Goal: Information Seeking & Learning: Learn about a topic

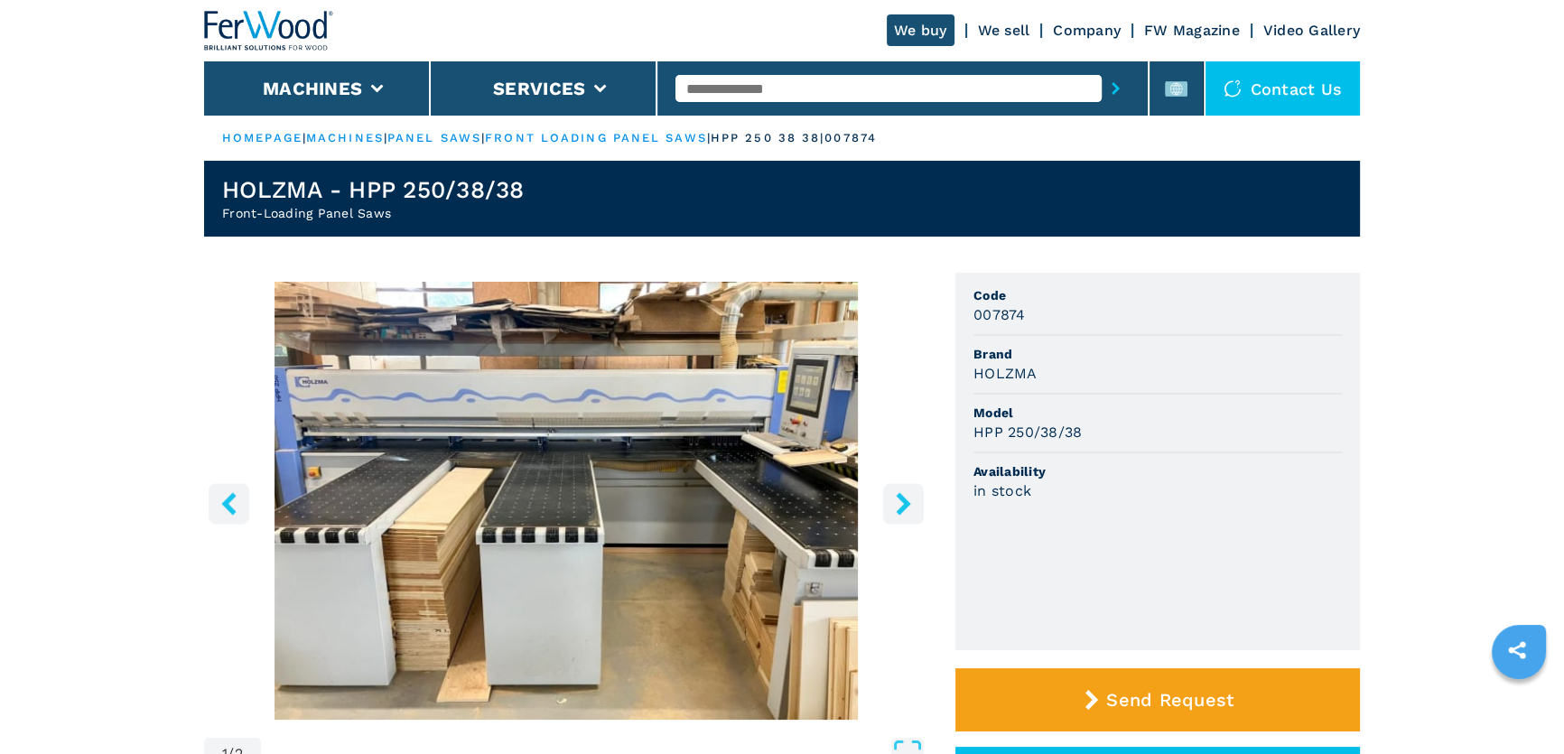
click at [279, 17] on img at bounding box center [269, 31] width 130 height 40
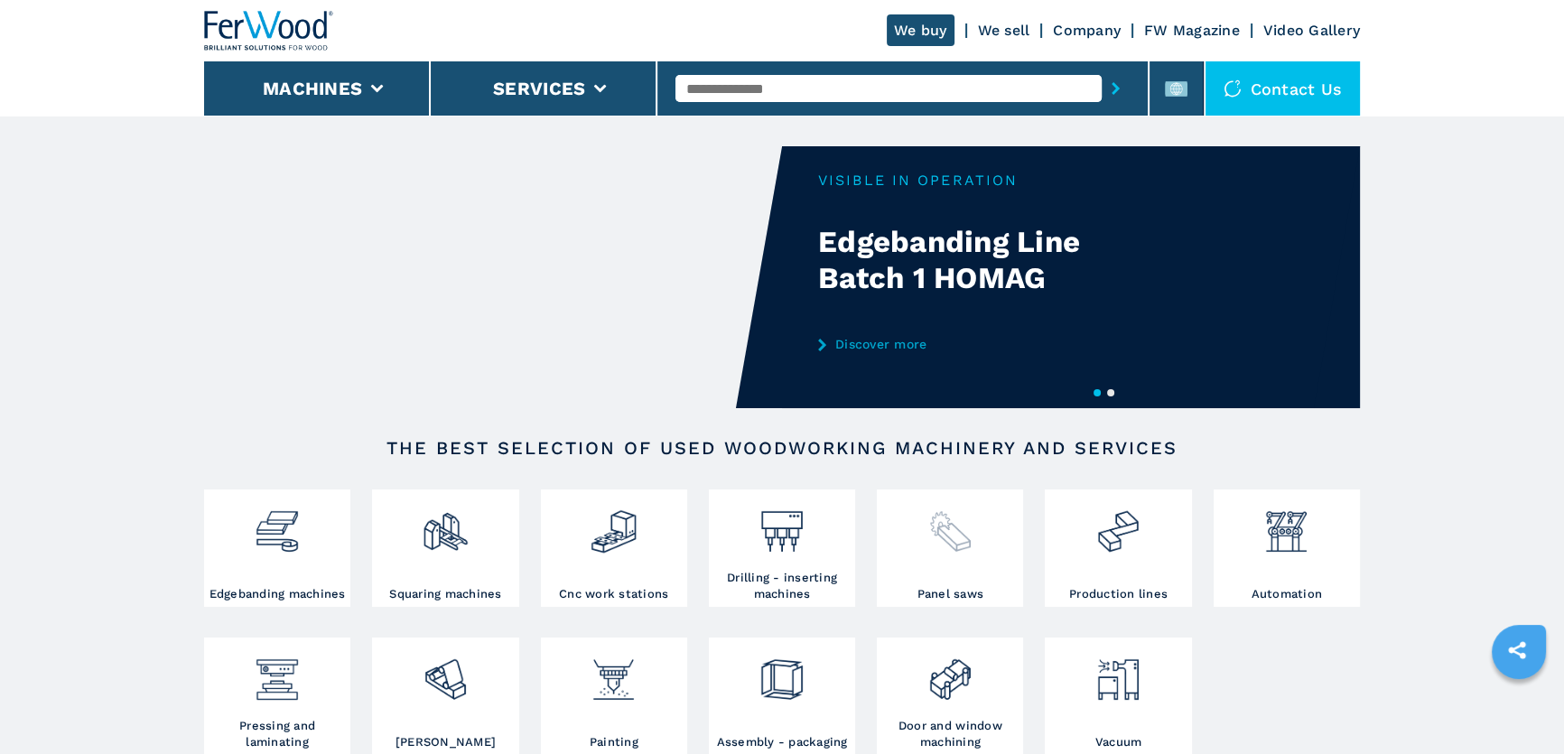
click at [928, 536] on img at bounding box center [951, 524] width 48 height 61
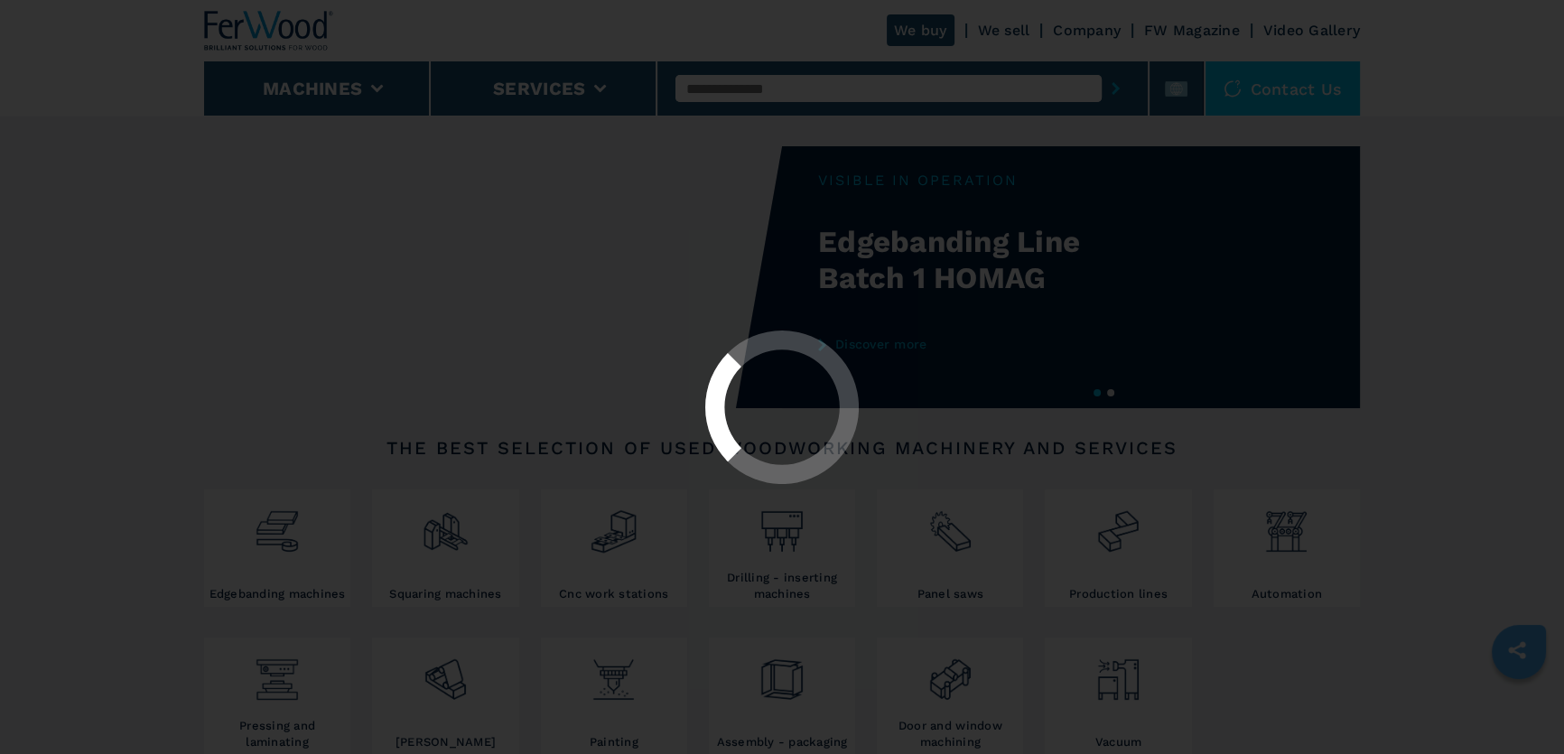
select select "**********"
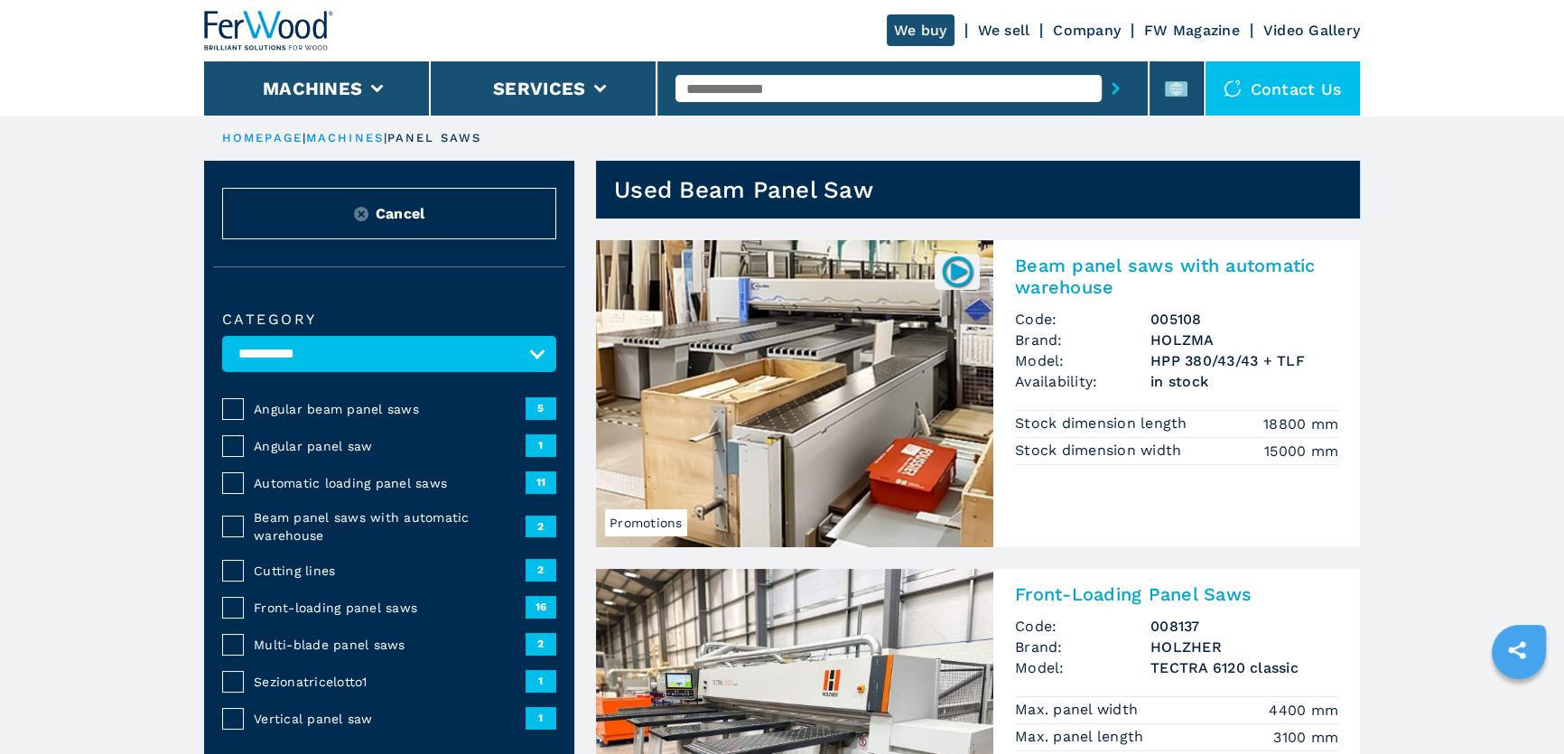
click at [339, 402] on span "Angular beam panel saws" at bounding box center [390, 409] width 272 height 18
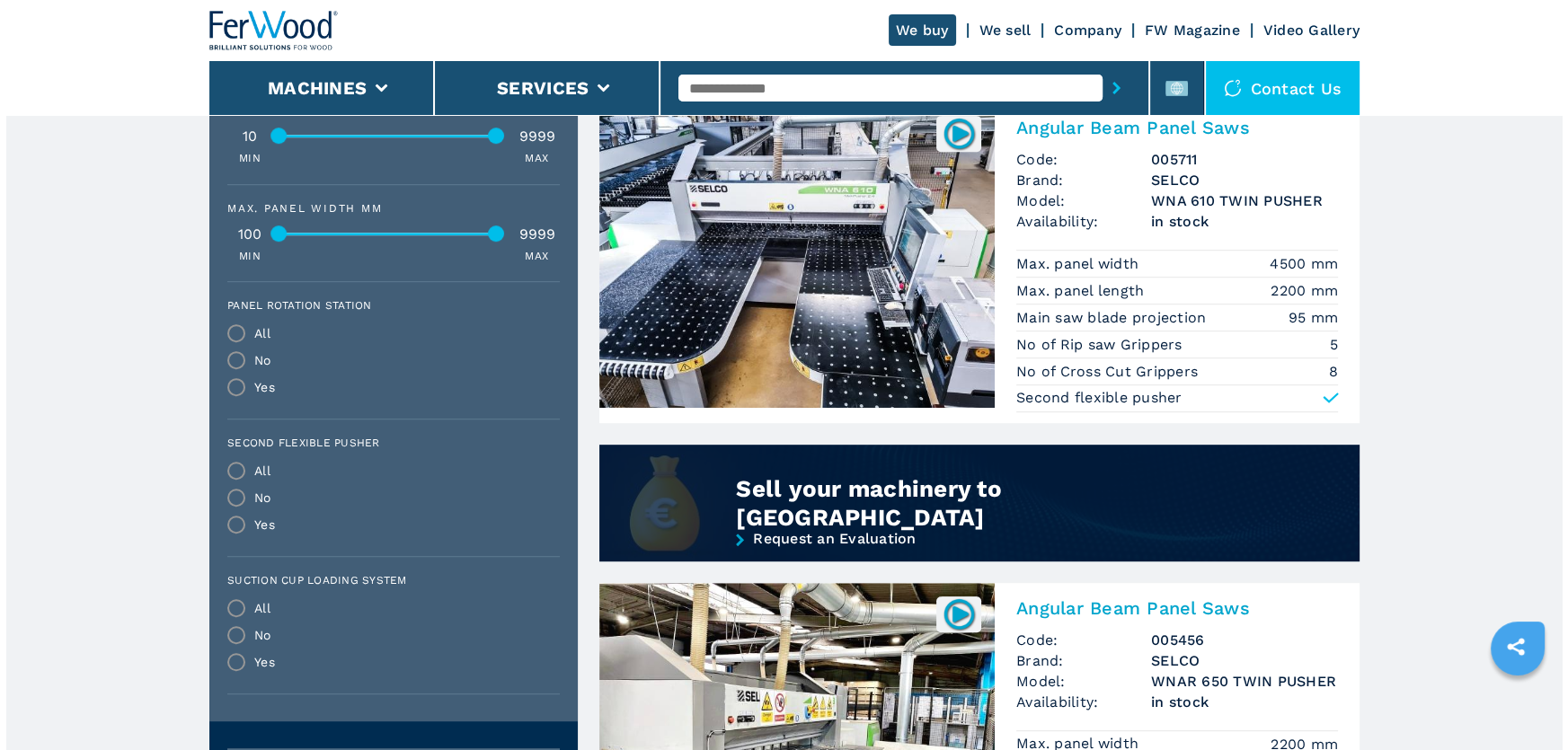
scroll to position [1224, 0]
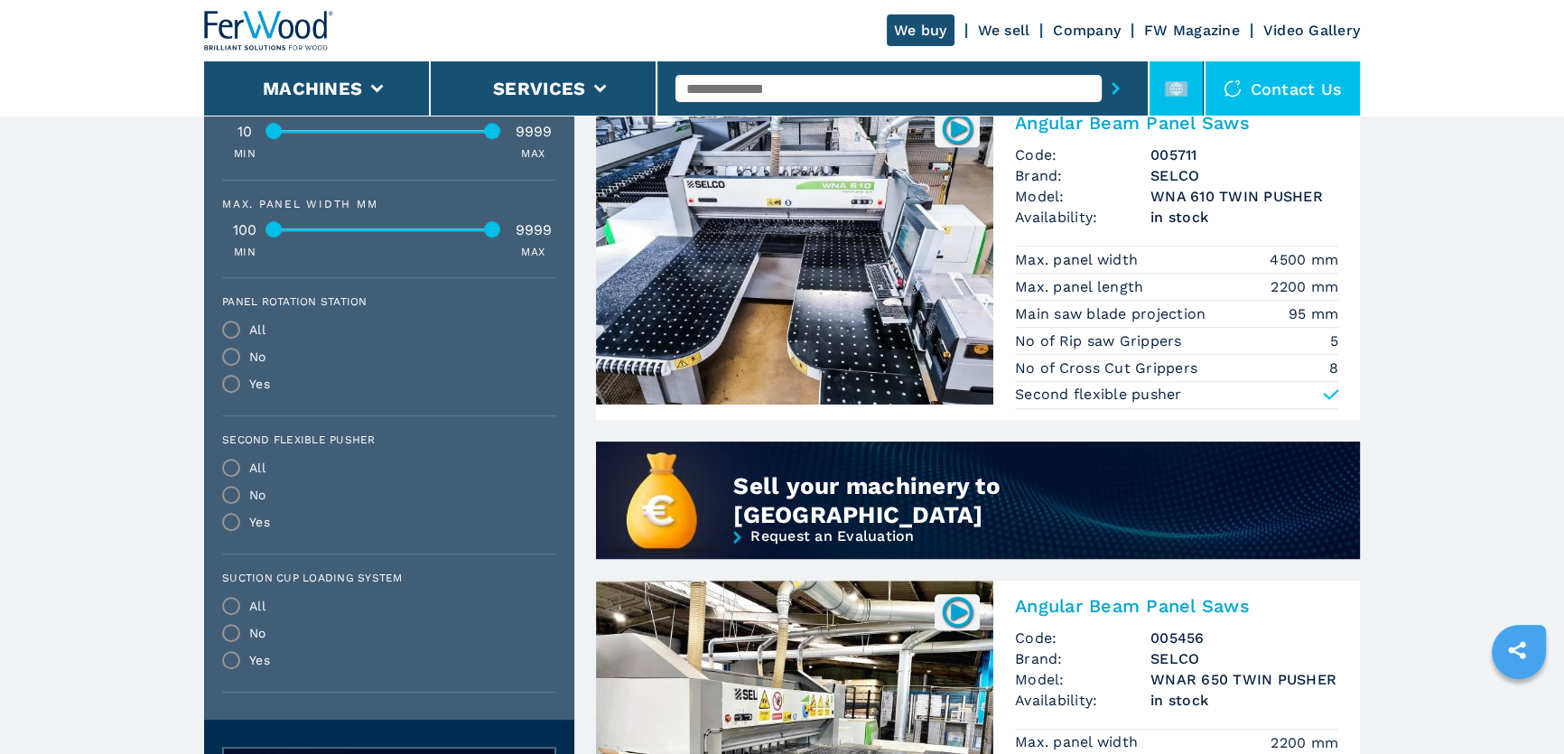
click at [1161, 90] on li at bounding box center [1177, 88] width 54 height 54
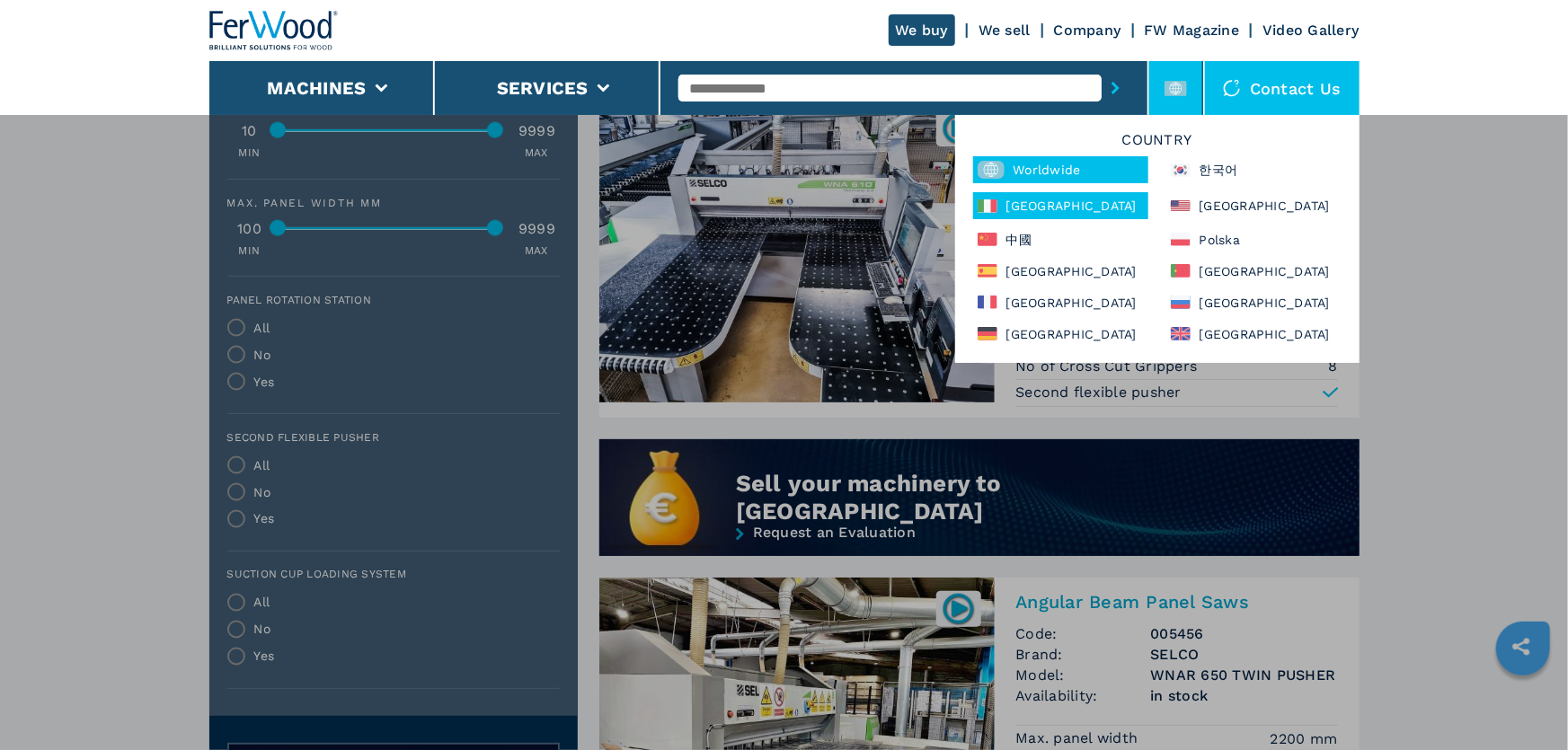
click at [993, 197] on div "Italia" at bounding box center [1061, 205] width 175 height 27
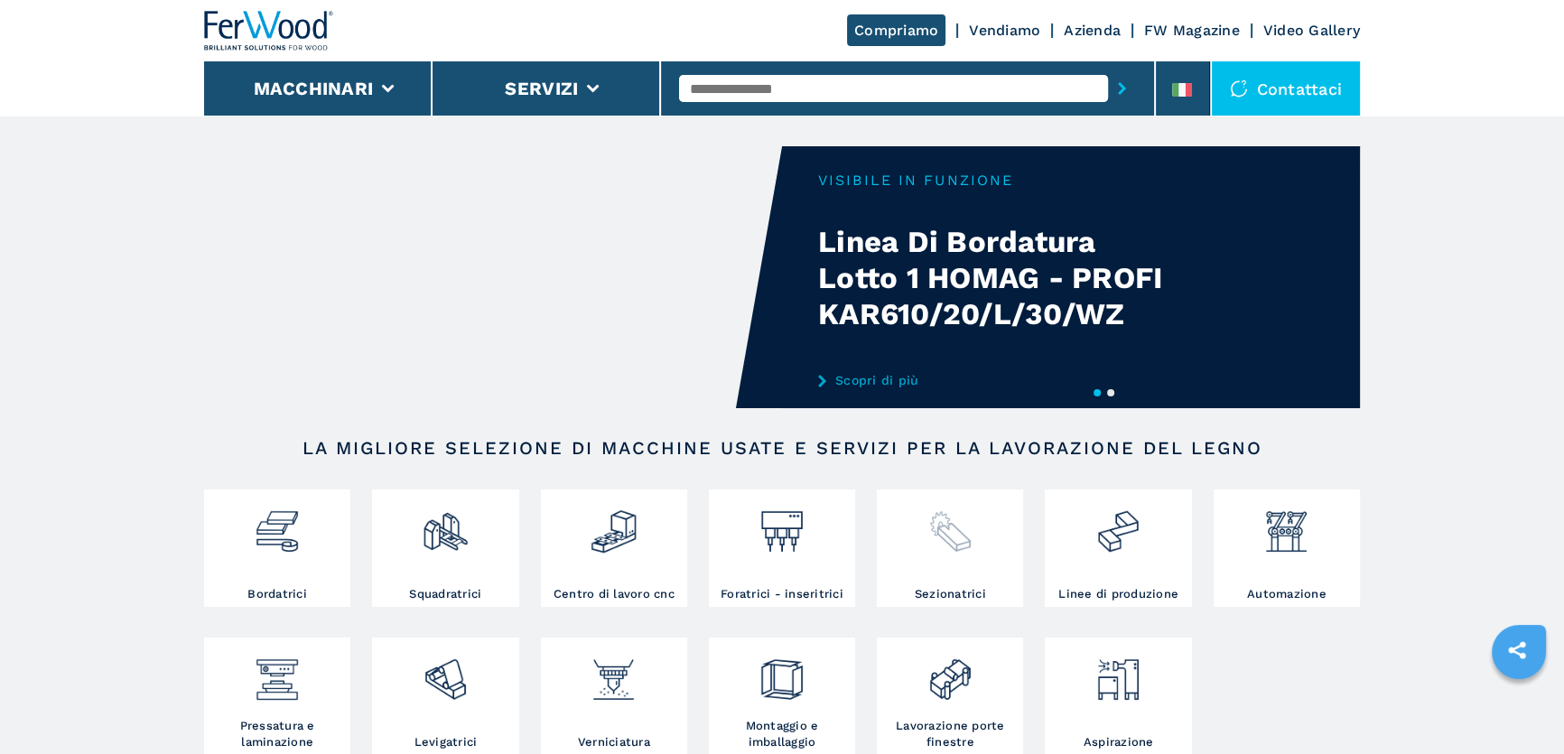
click at [932, 527] on img at bounding box center [951, 524] width 48 height 61
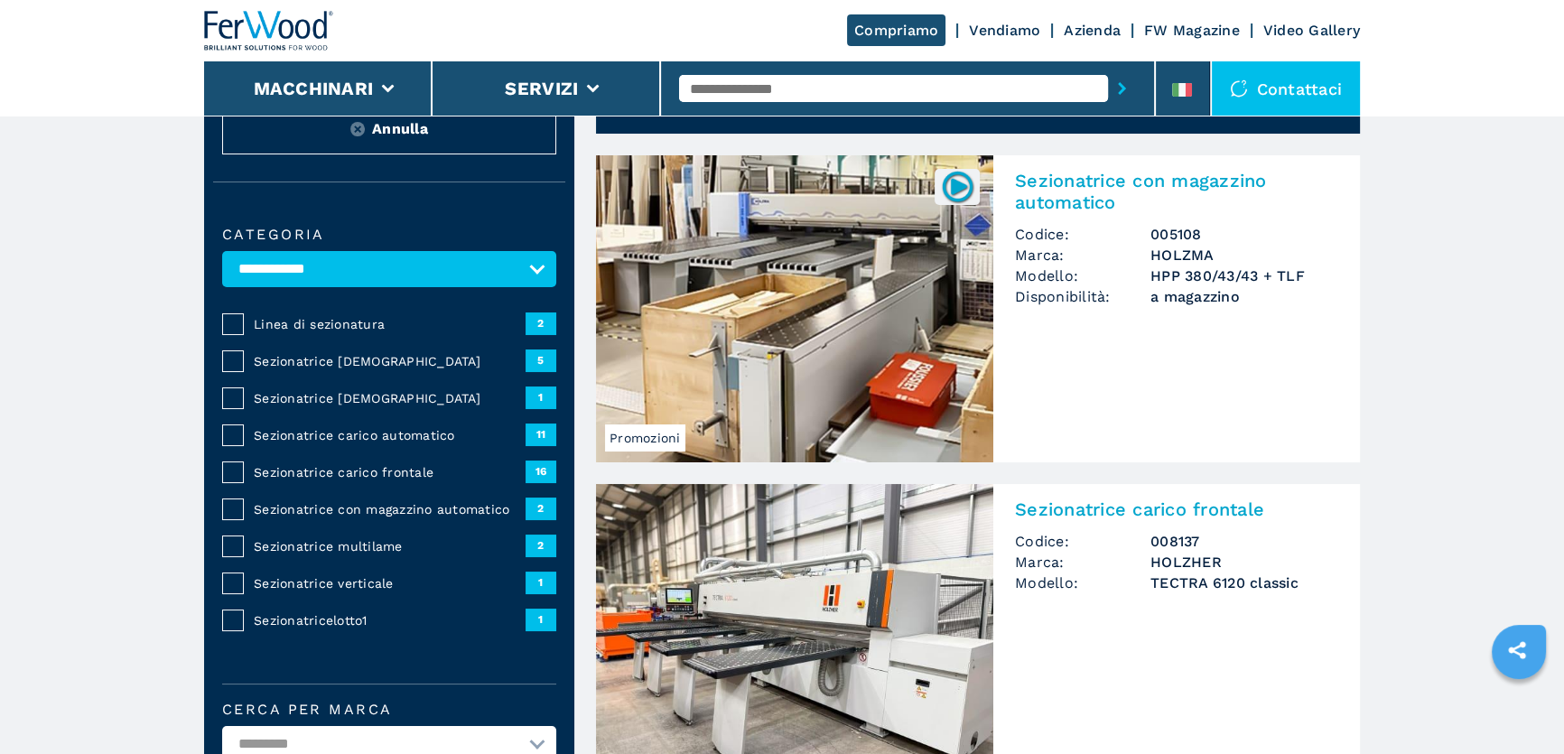
scroll to position [163, 0]
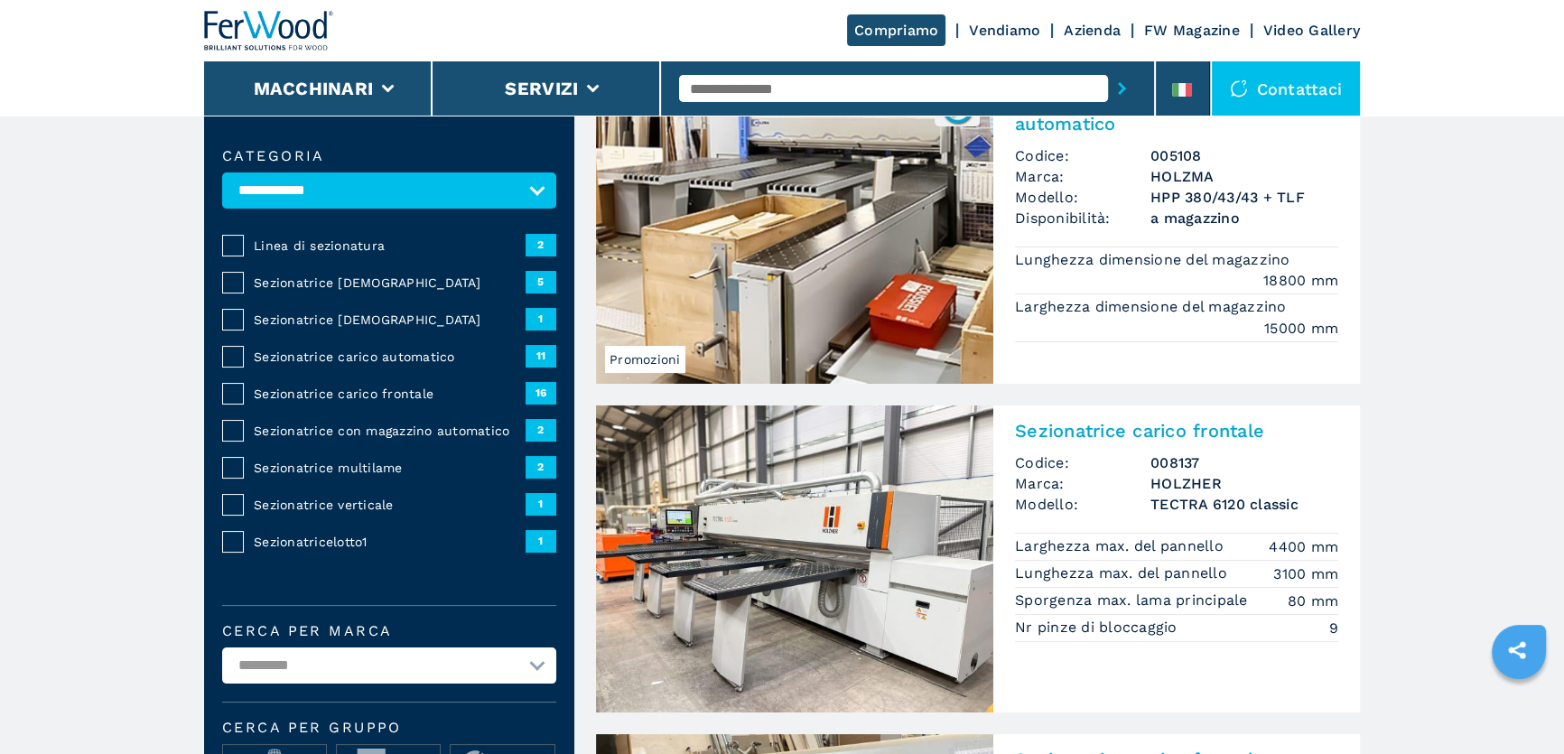
click at [343, 281] on span "Sezionatrice angolare" at bounding box center [390, 283] width 272 height 18
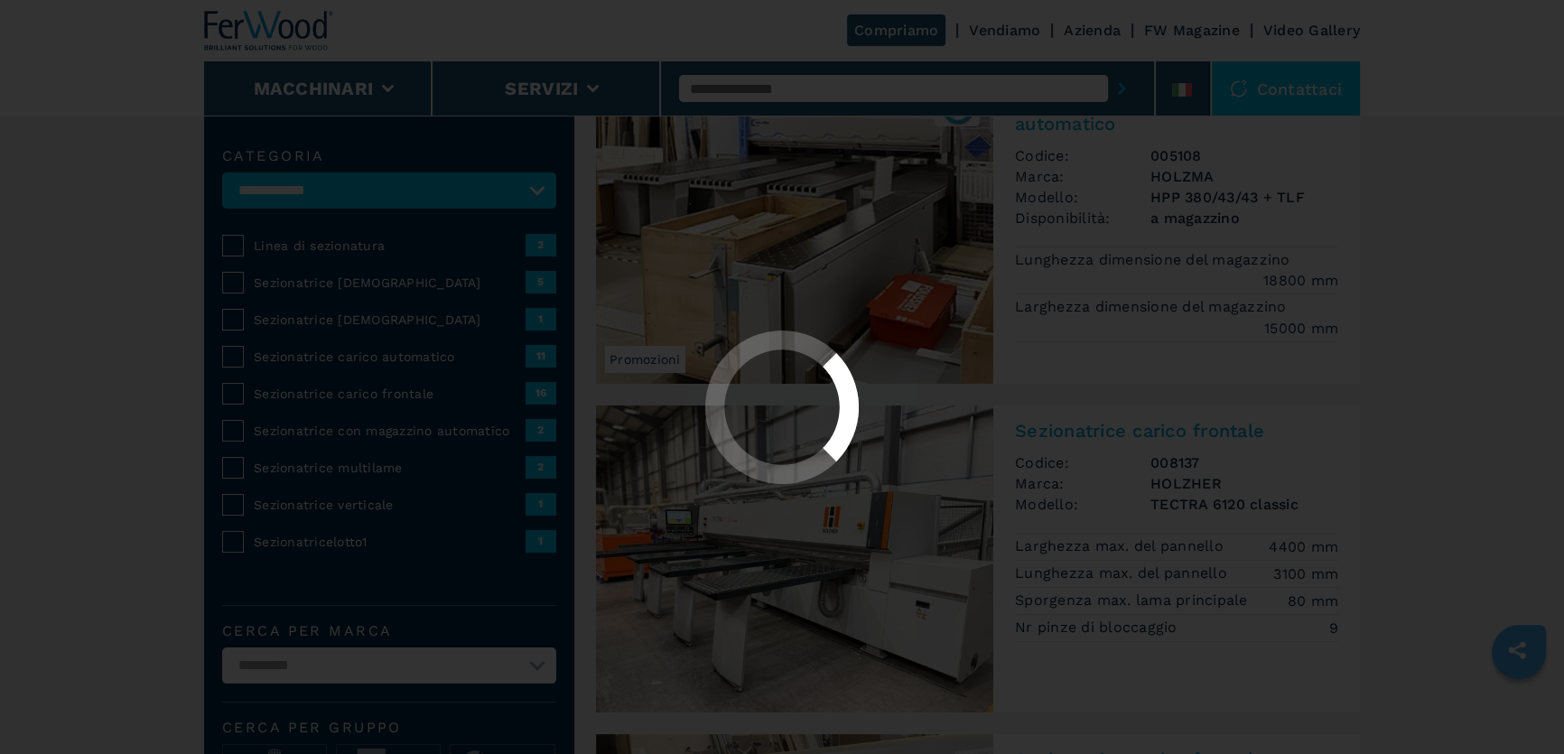
scroll to position [0, 0]
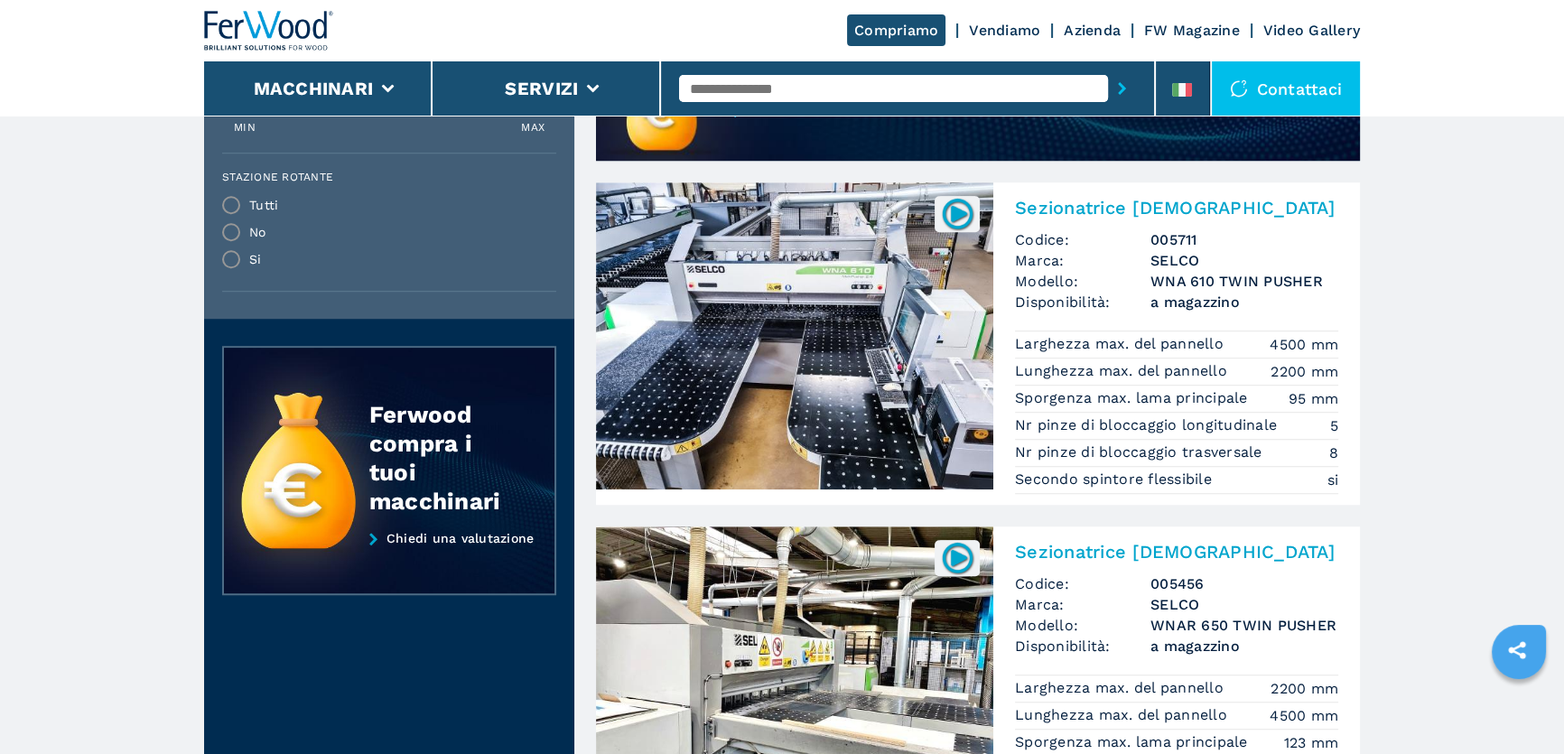
scroll to position [1642, 0]
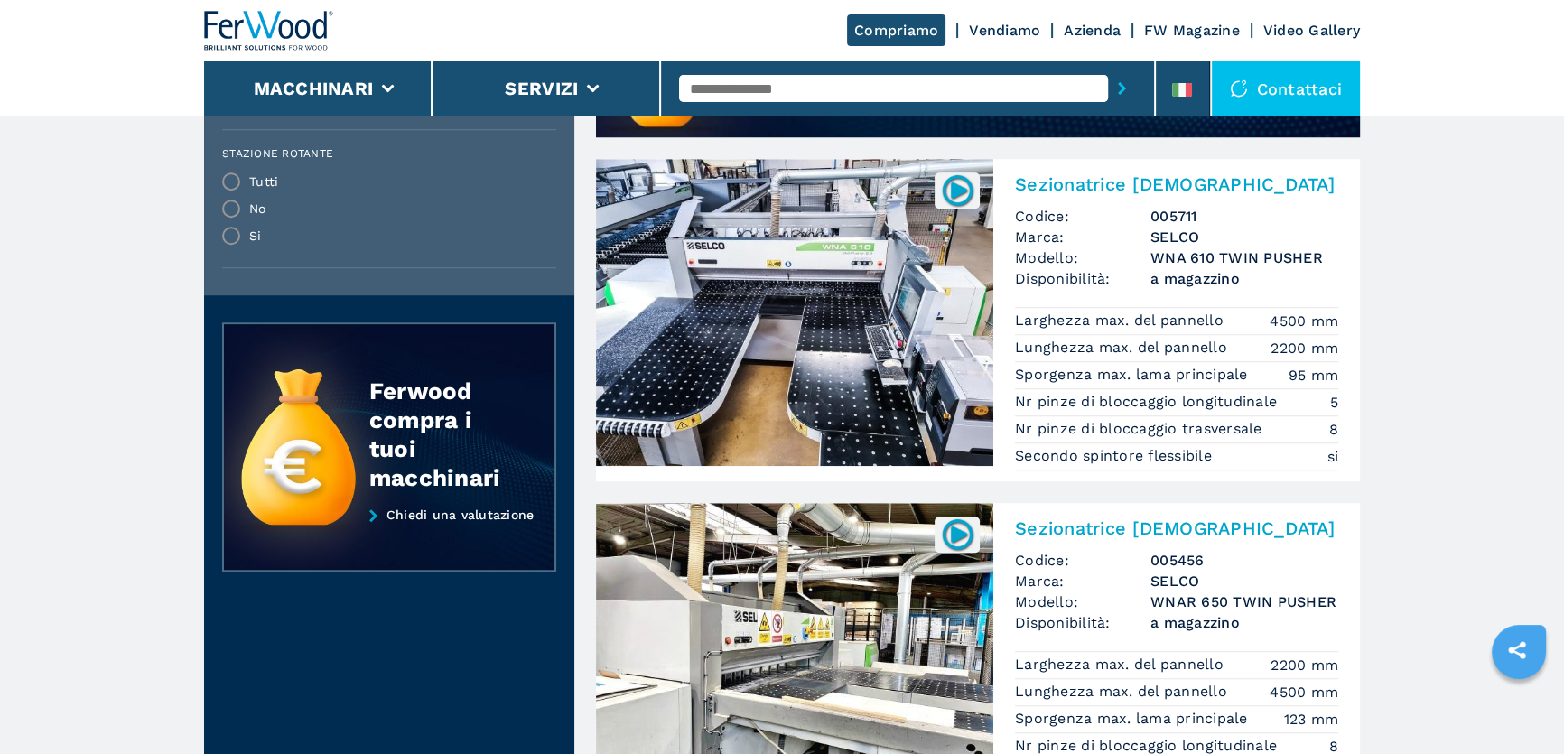
click at [873, 395] on img at bounding box center [794, 312] width 397 height 307
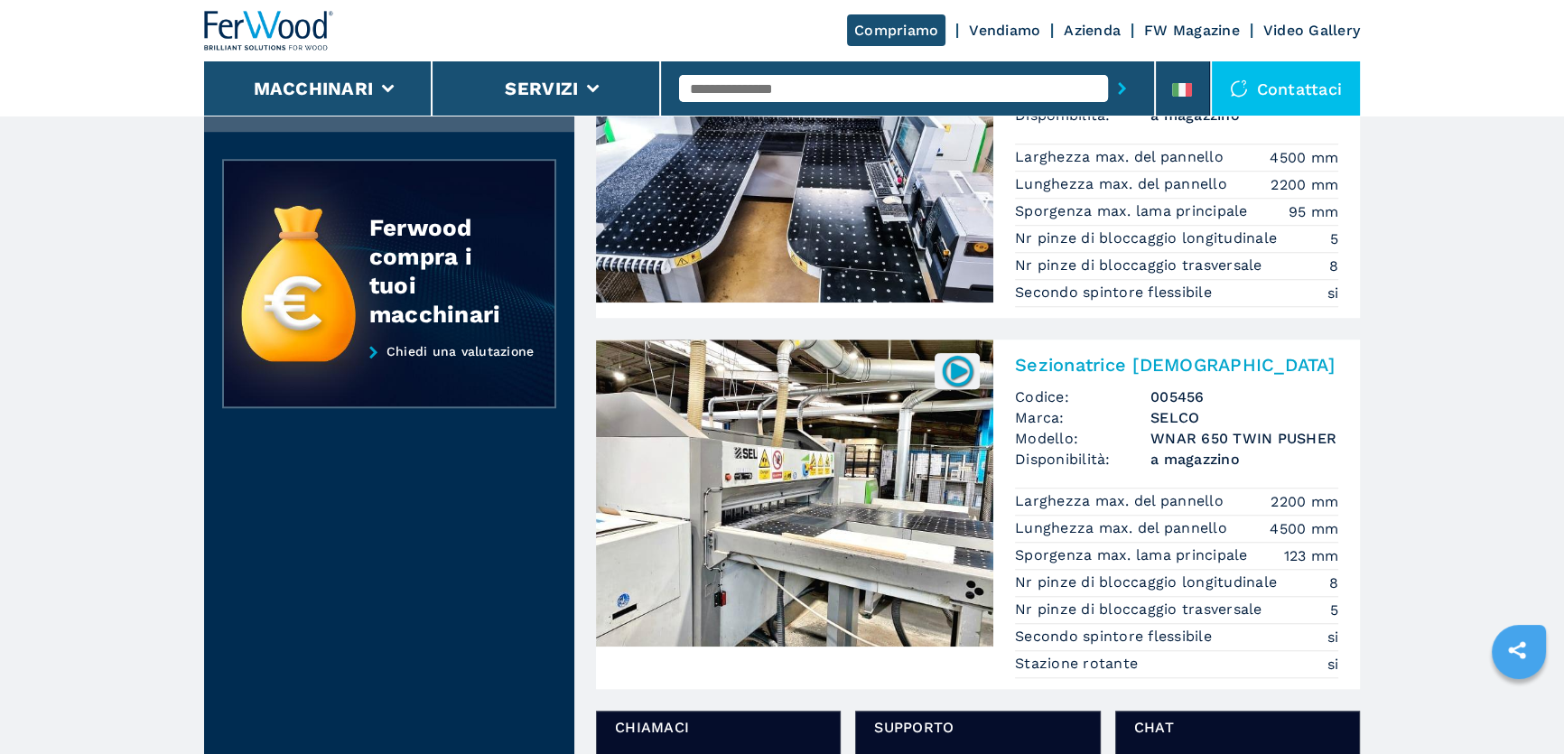
scroll to position [1806, 0]
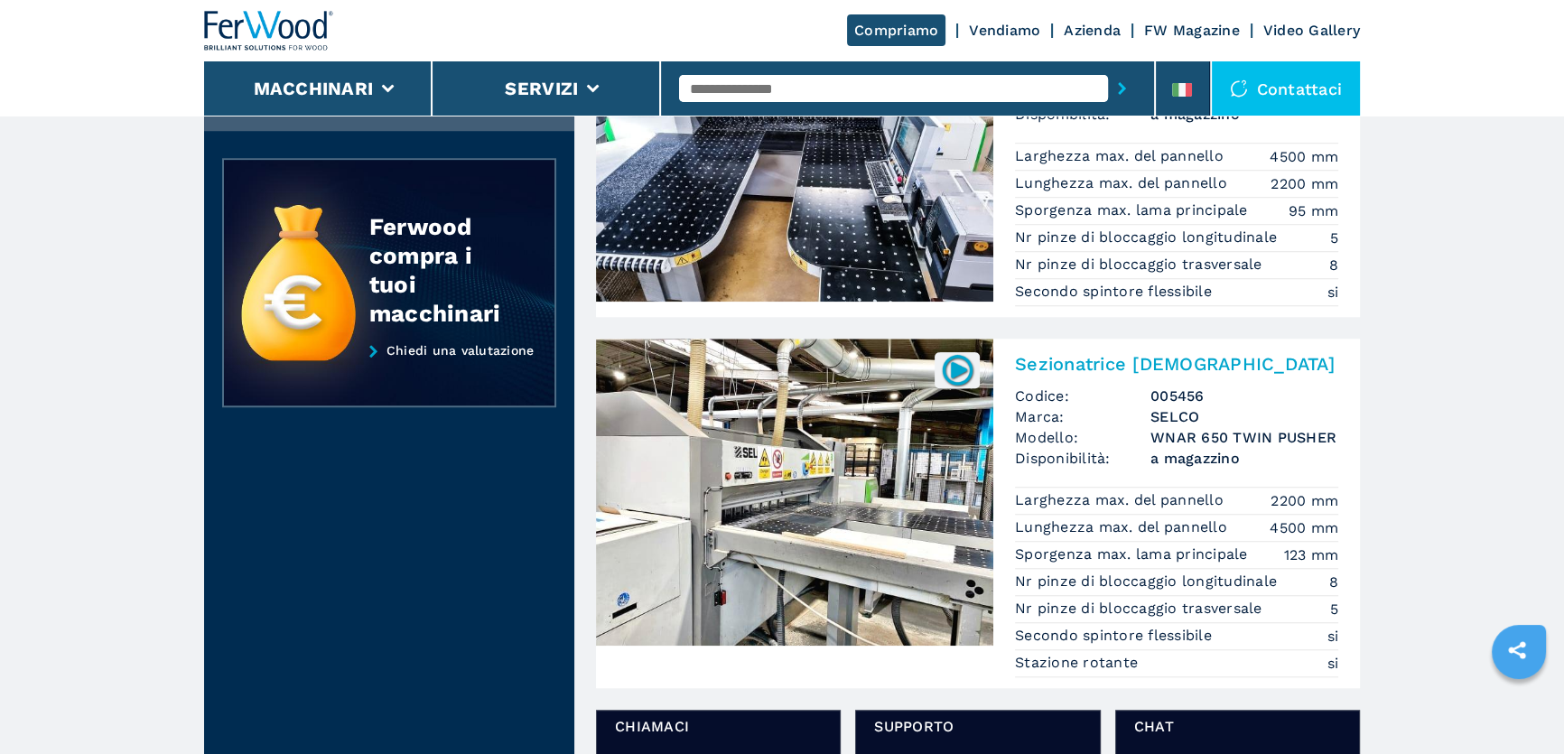
click at [866, 551] on img at bounding box center [794, 492] width 397 height 307
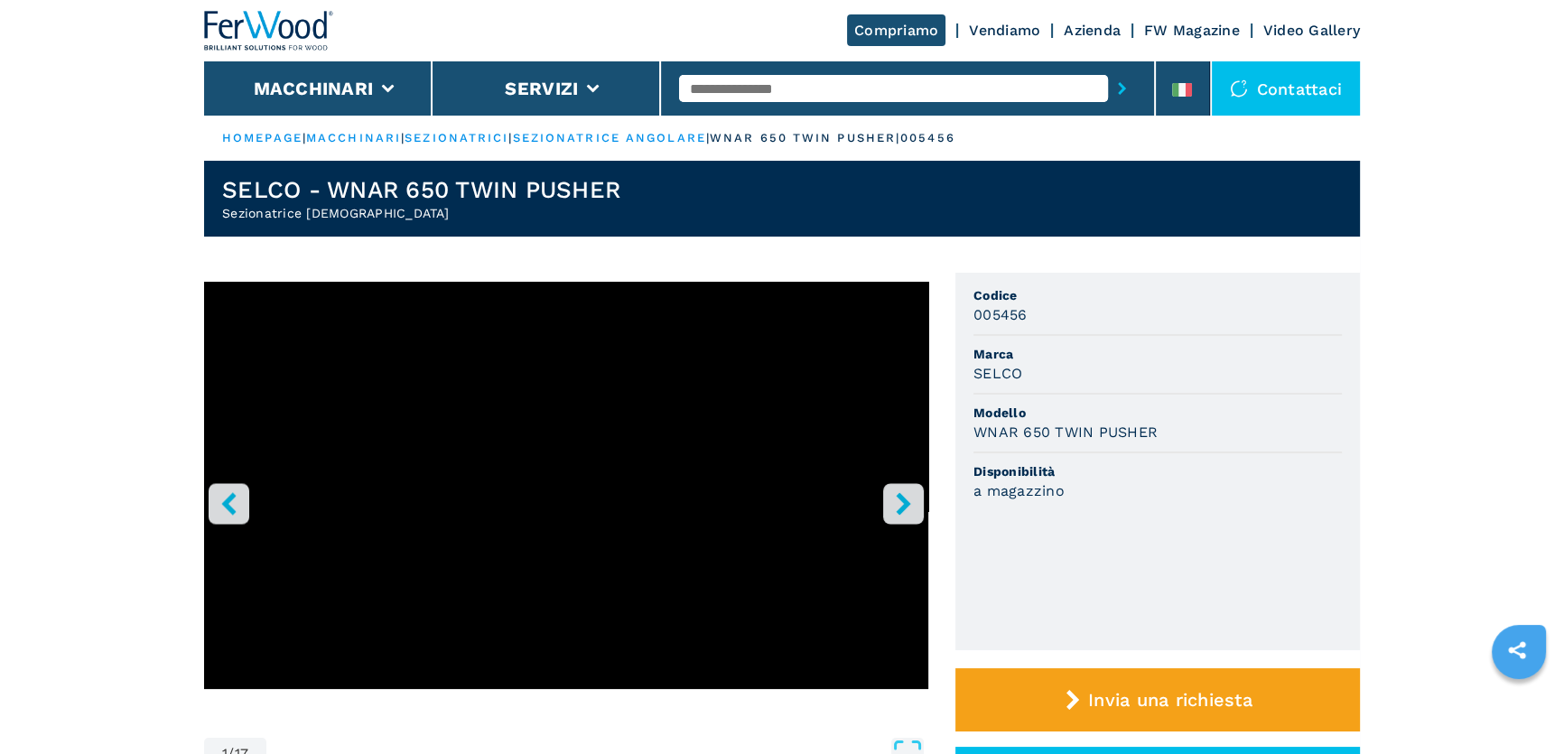
click at [779, 99] on input "text" at bounding box center [893, 88] width 429 height 27
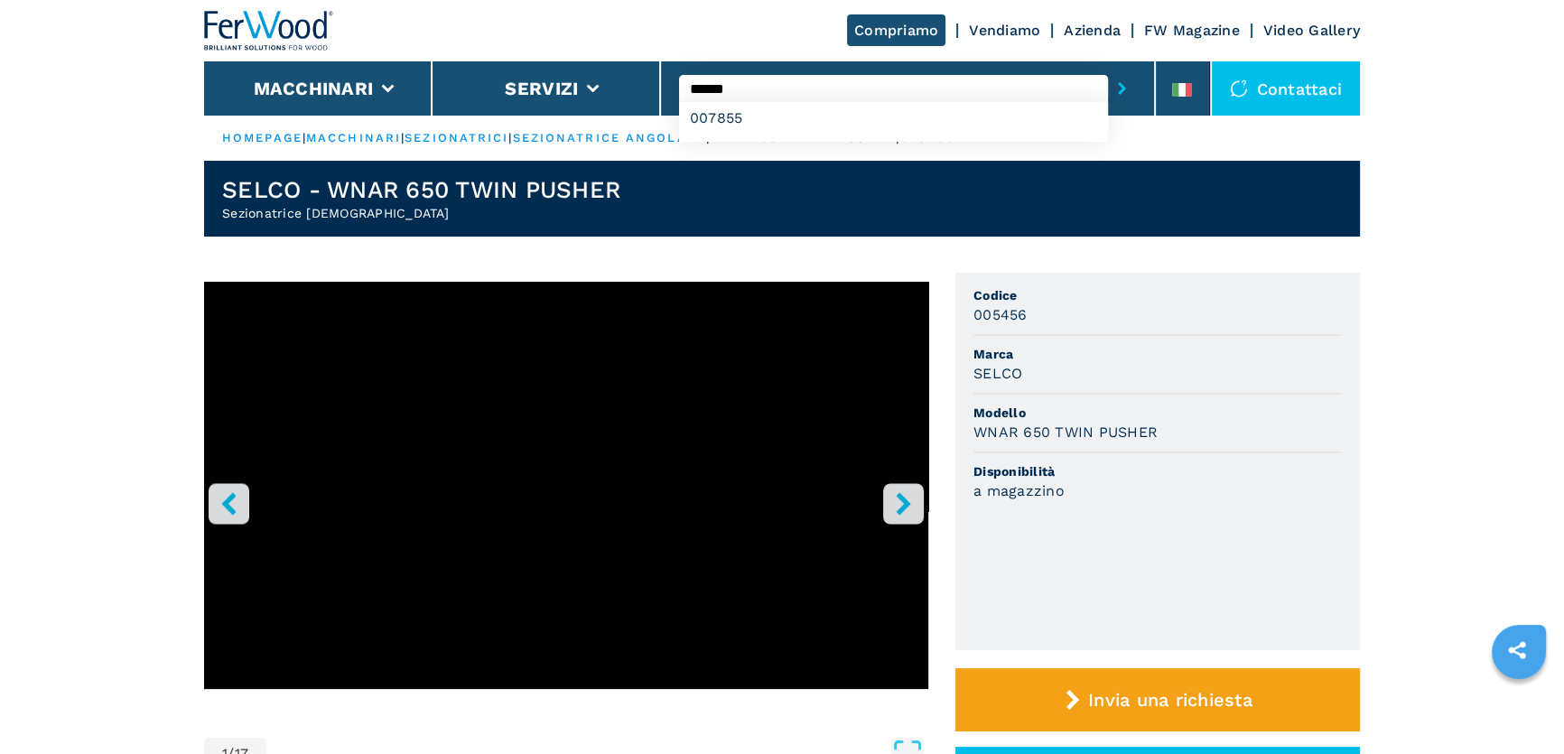
type input "******"
click at [1108, 68] on button "submit-button" at bounding box center [1122, 89] width 28 height 42
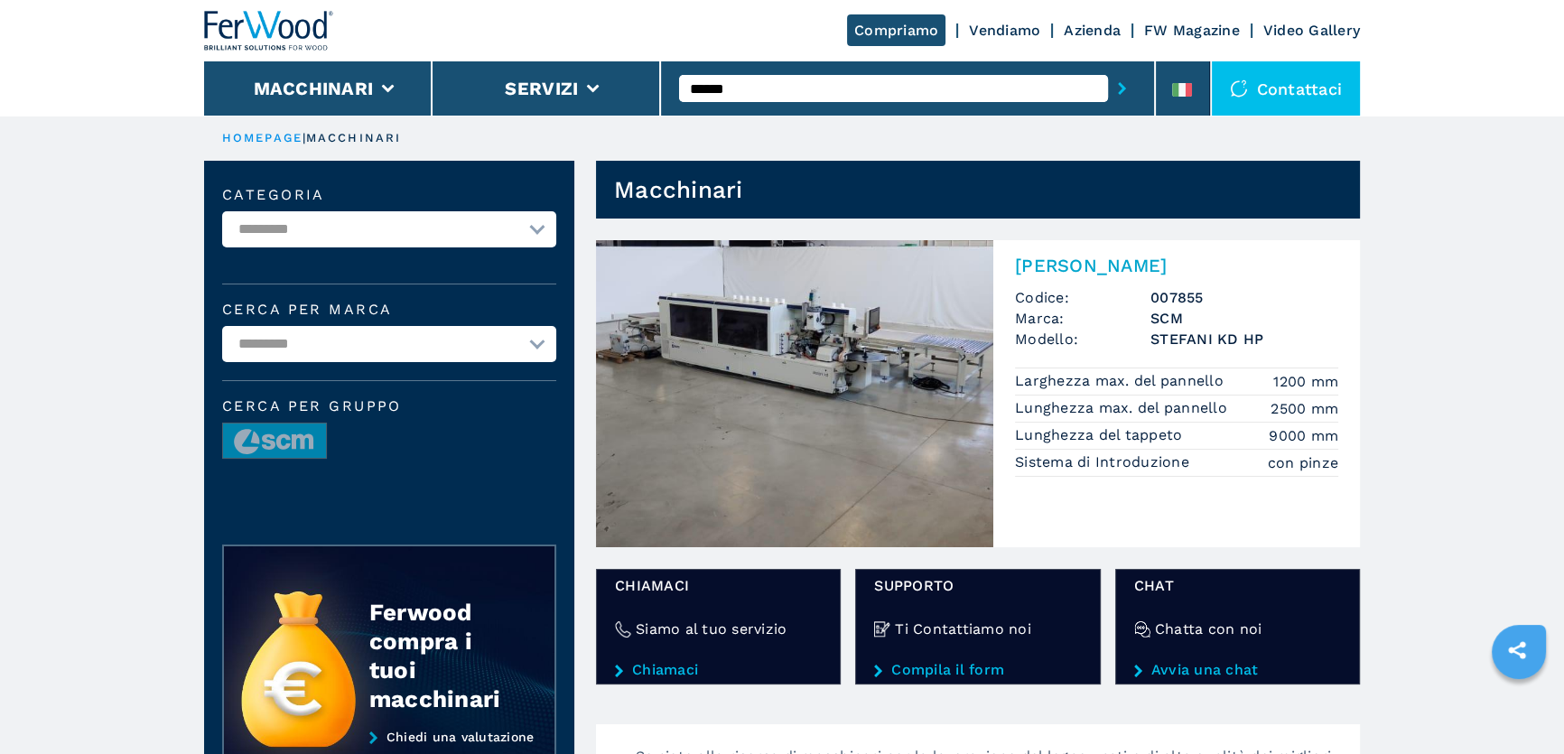
click at [898, 355] on img at bounding box center [794, 393] width 397 height 307
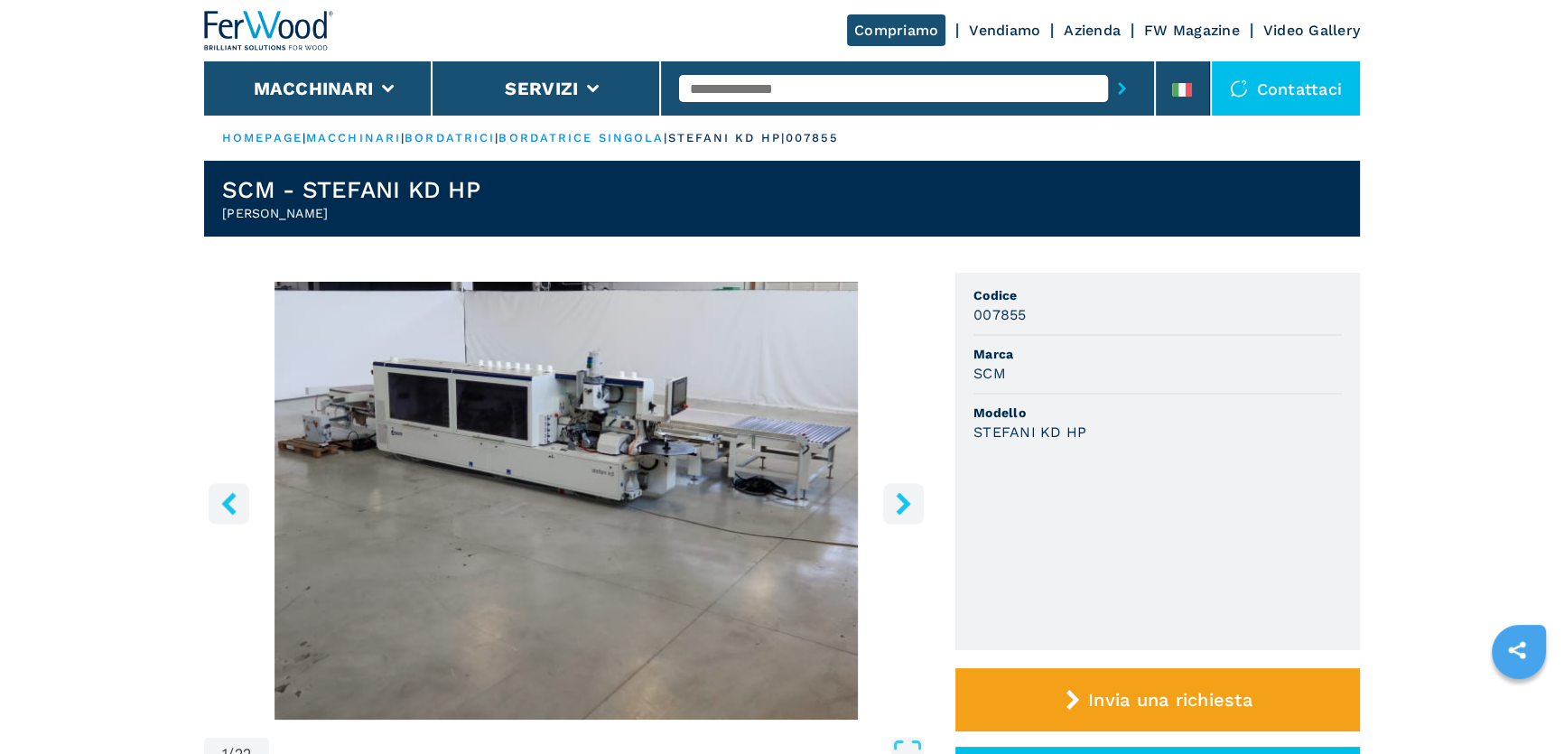
click at [470, 135] on link "bordatrici" at bounding box center [450, 138] width 90 height 14
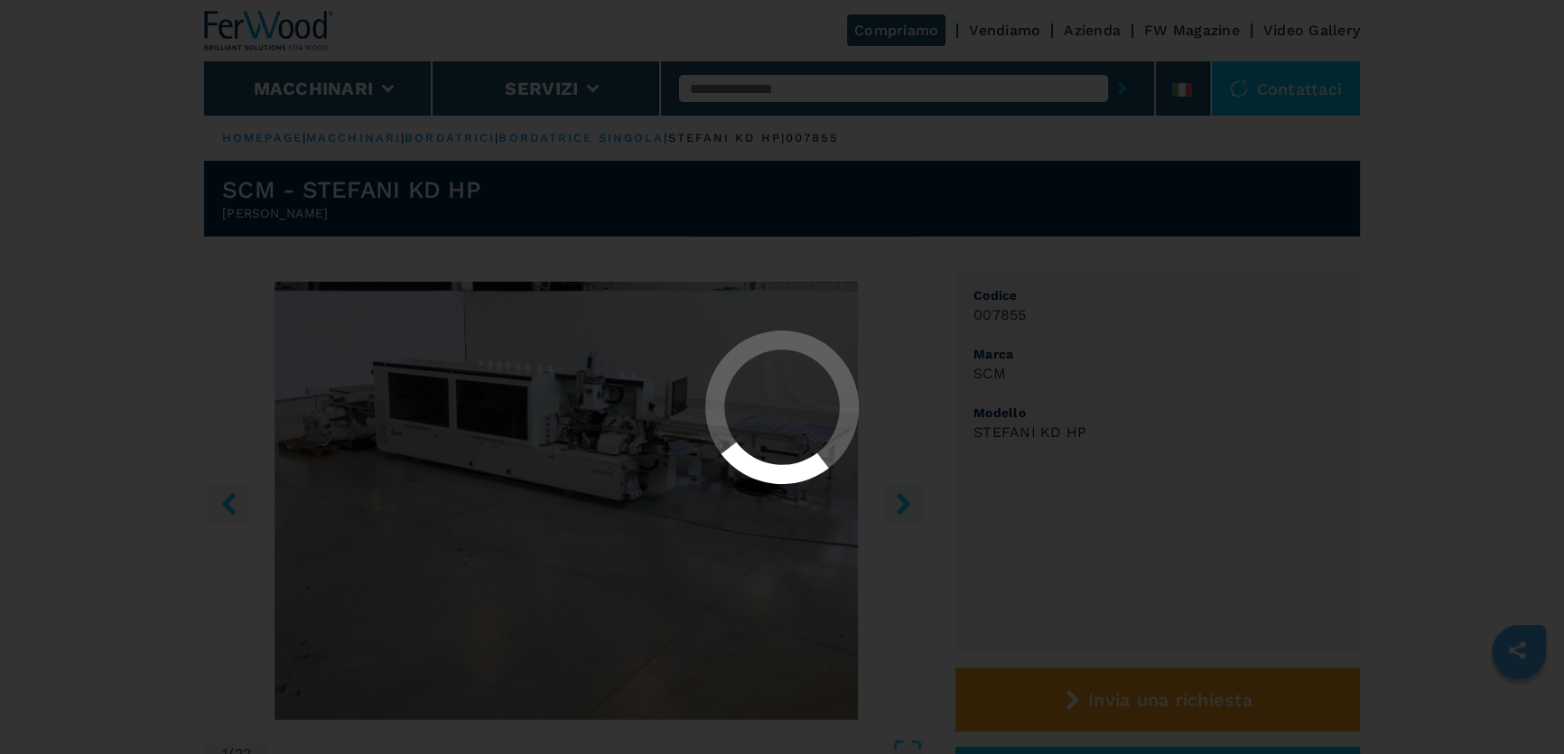
select select "**********"
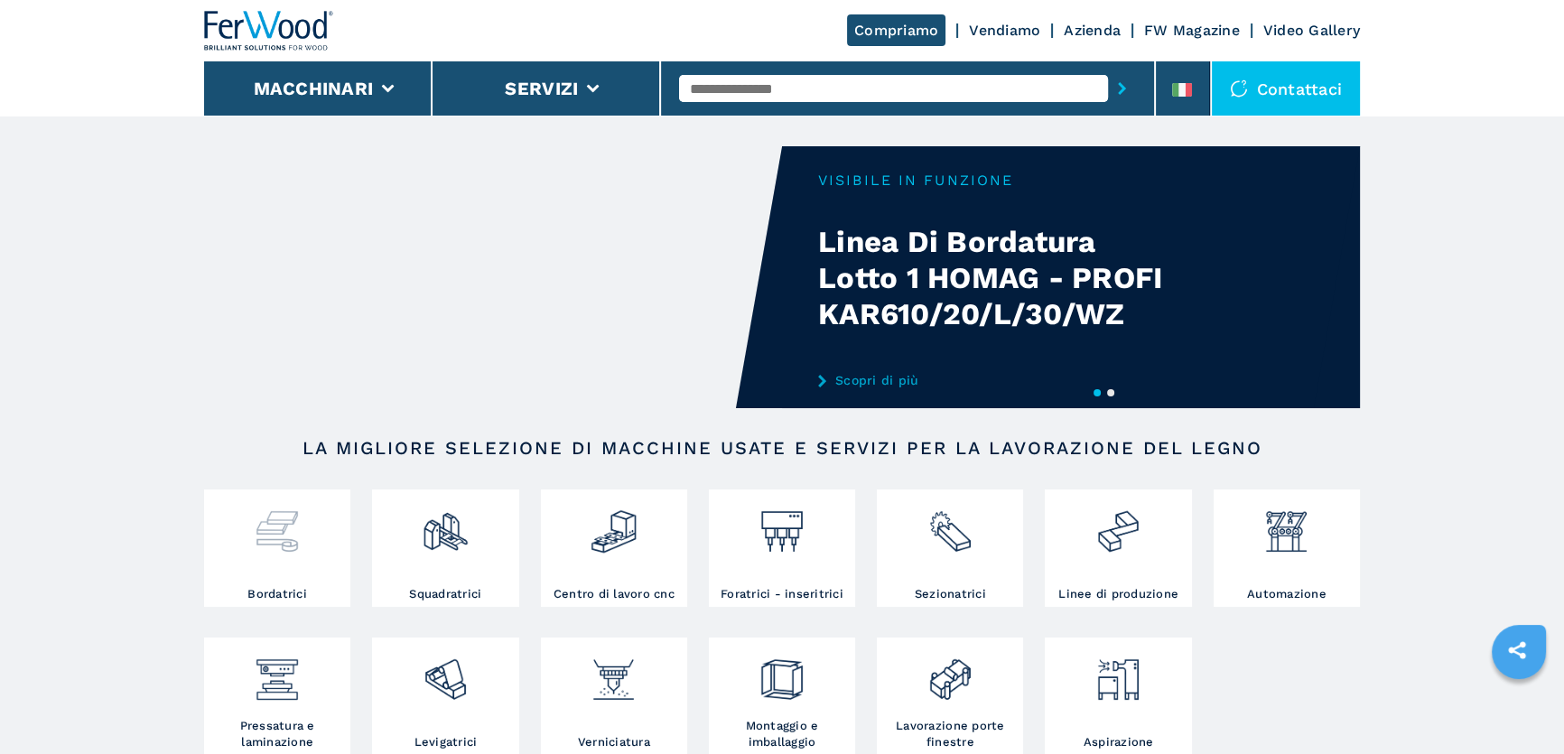
click at [303, 590] on h3 "Bordatrici" at bounding box center [277, 594] width 60 height 16
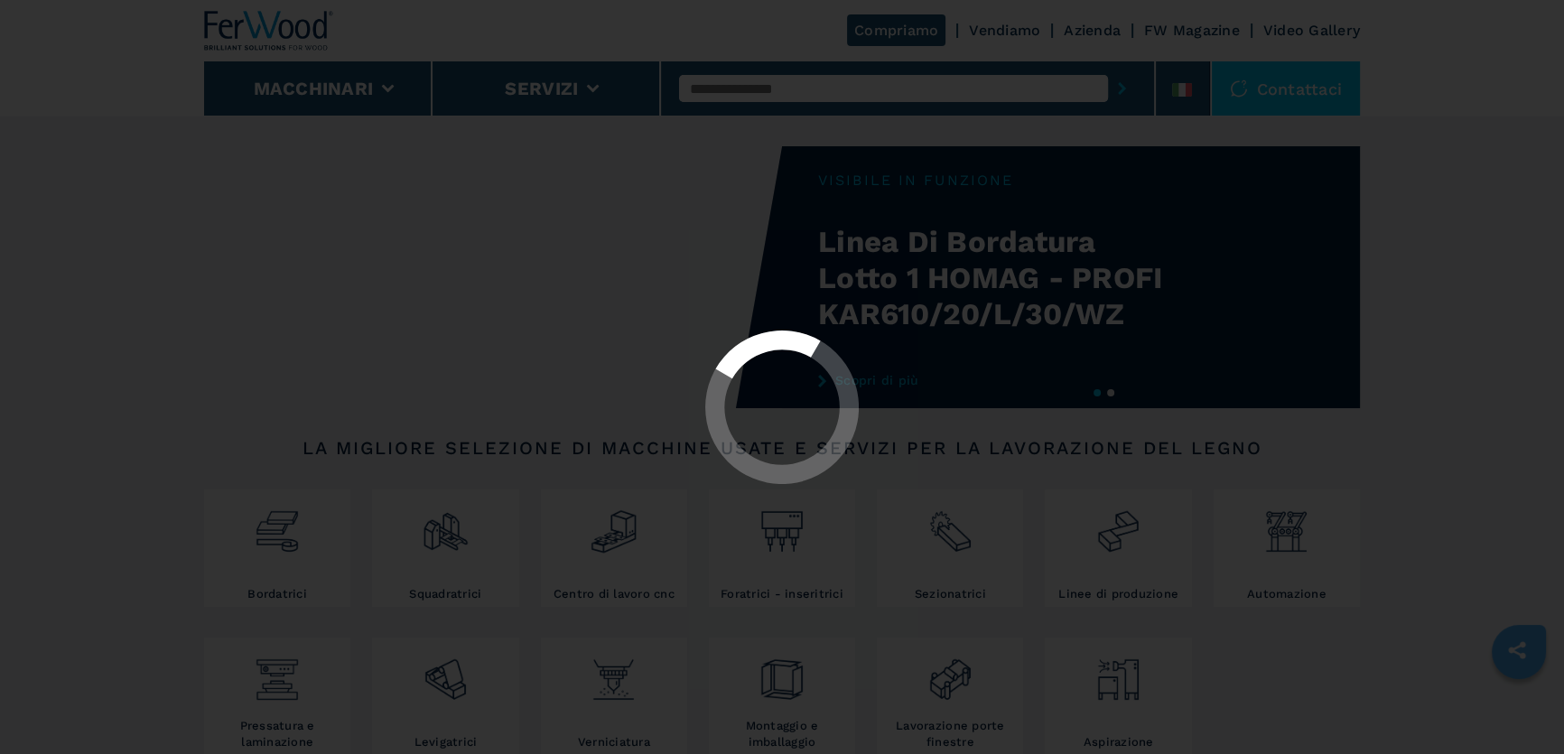
select select "**********"
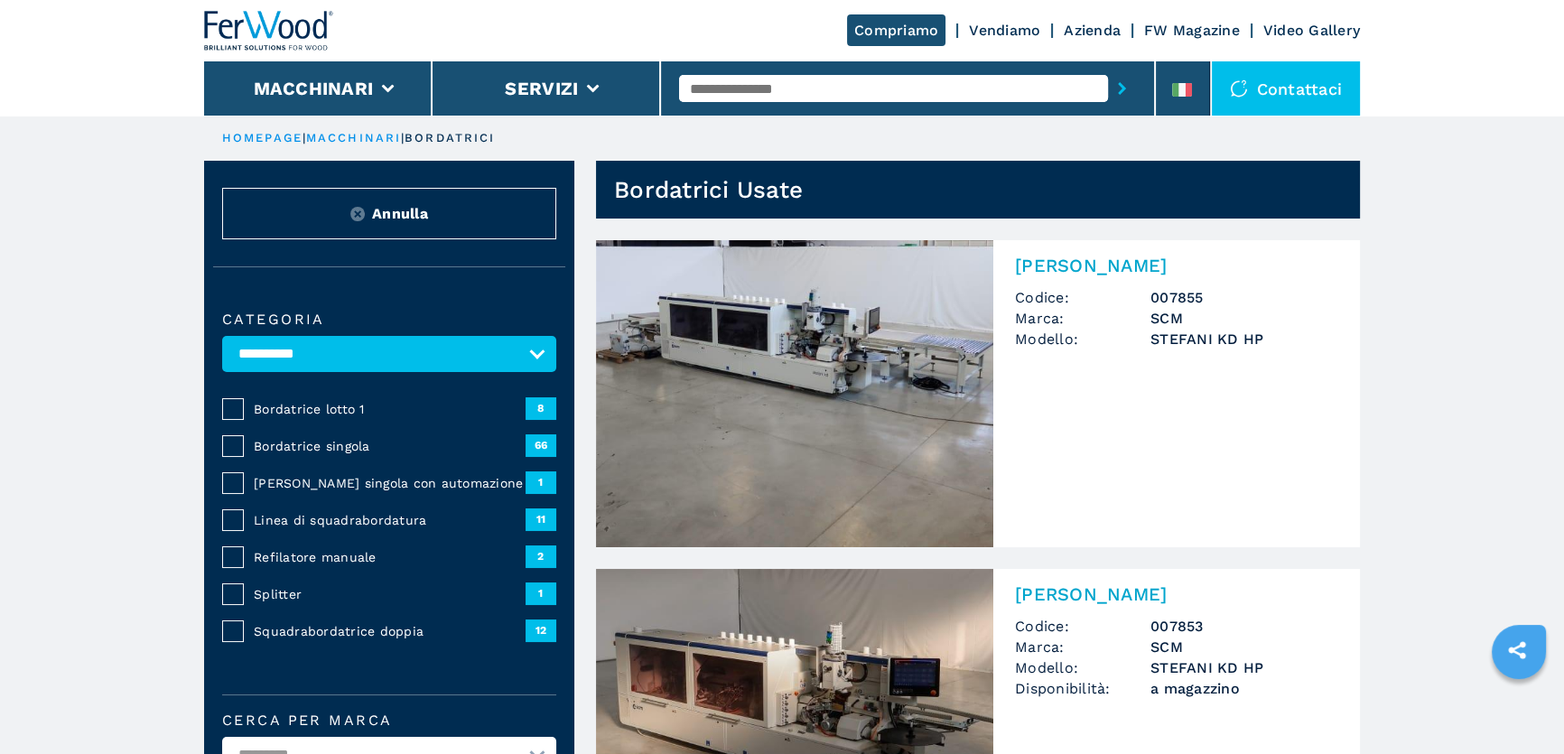
click at [332, 446] on span "Bordatrice singola" at bounding box center [390, 446] width 272 height 18
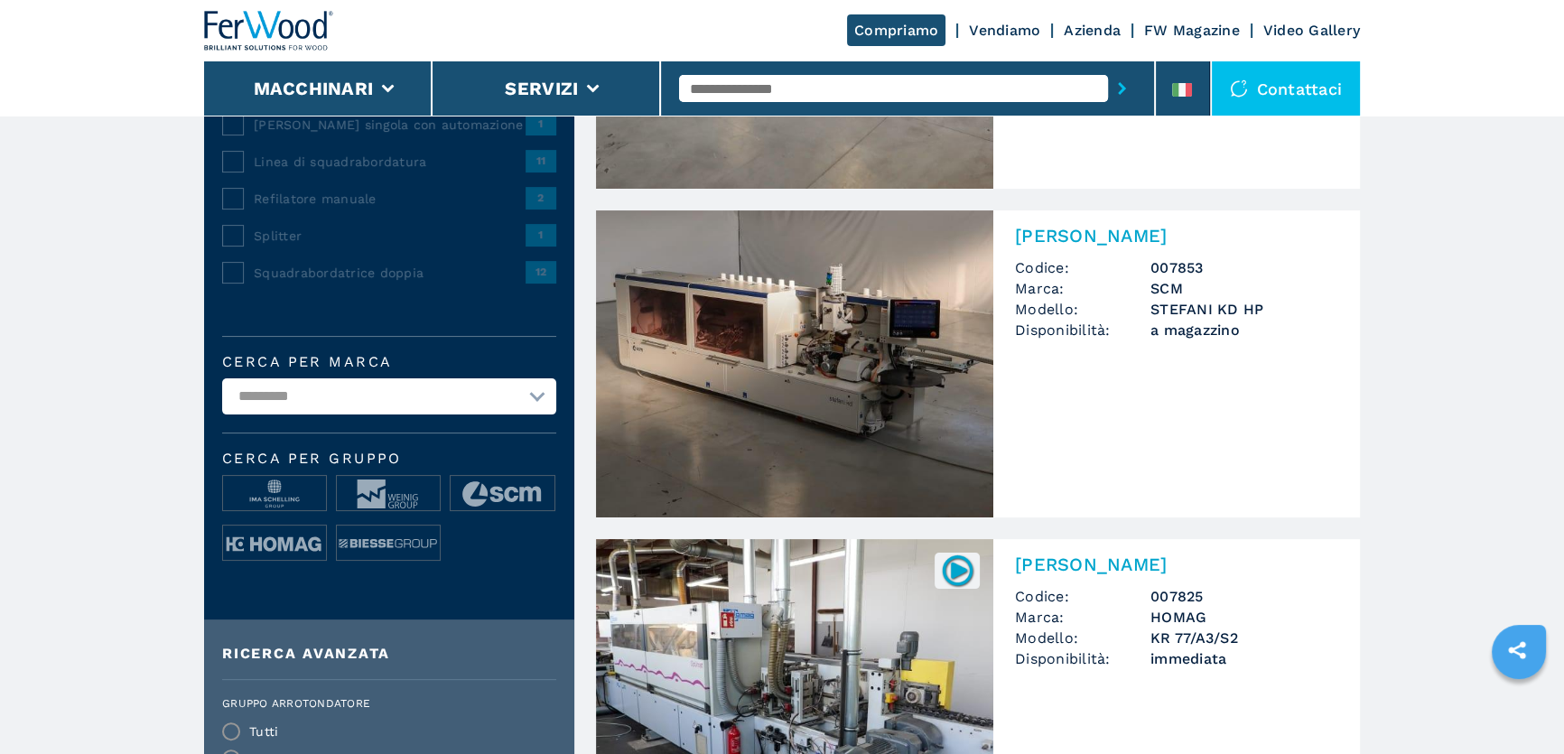
scroll to position [410, 0]
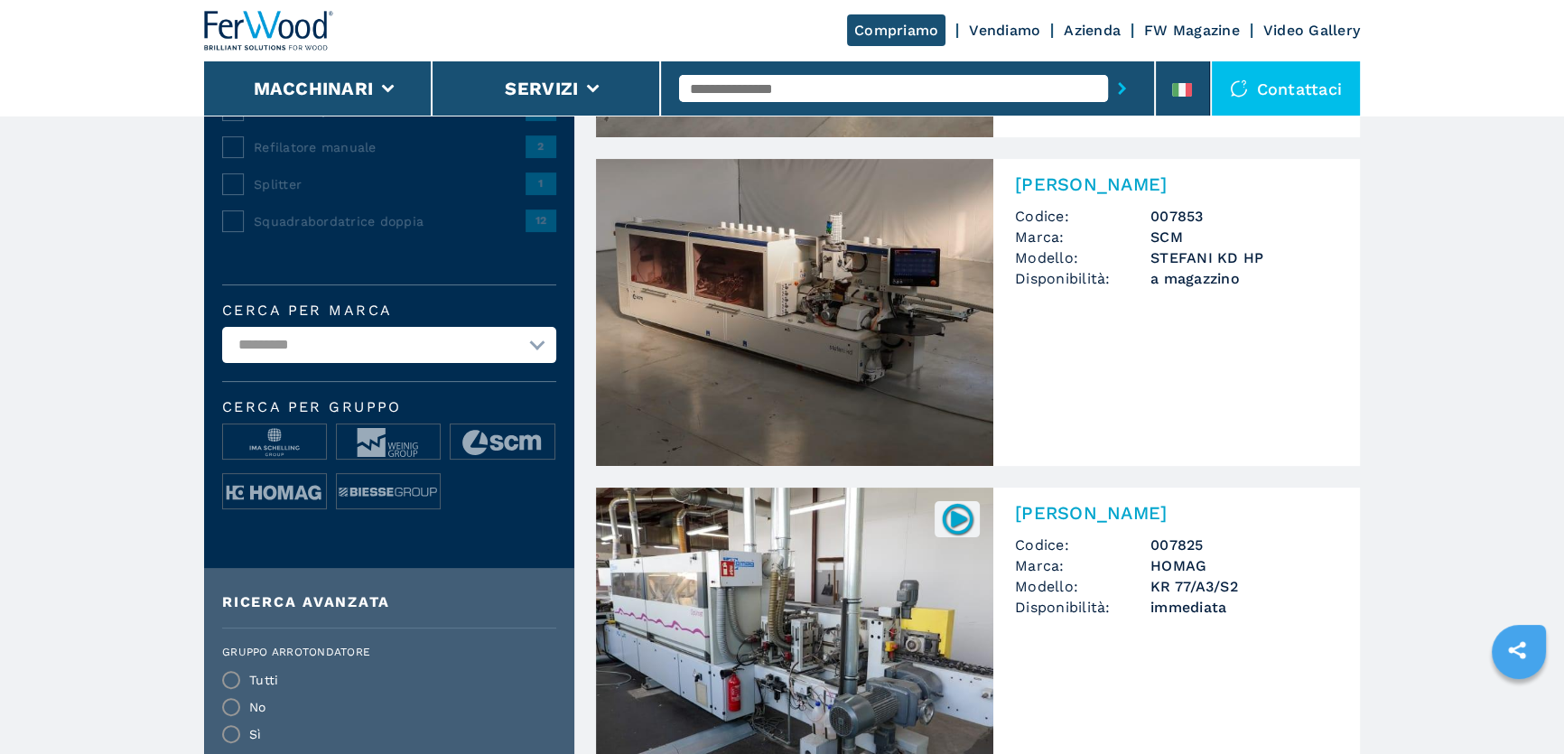
click at [505, 420] on div "Cerca per Gruppo" at bounding box center [389, 461] width 334 height 123
click at [508, 437] on img at bounding box center [502, 442] width 103 height 36
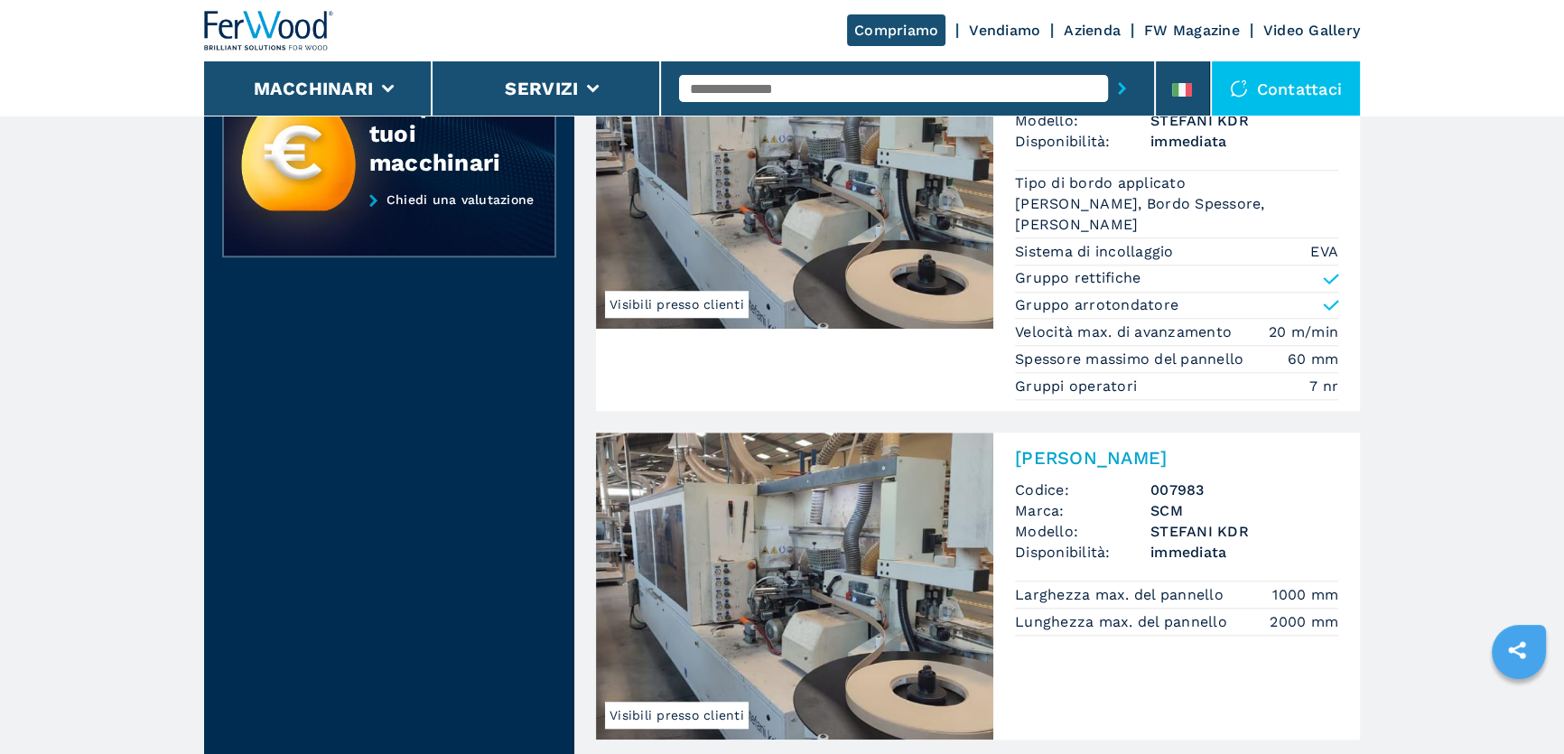
scroll to position [2216, 0]
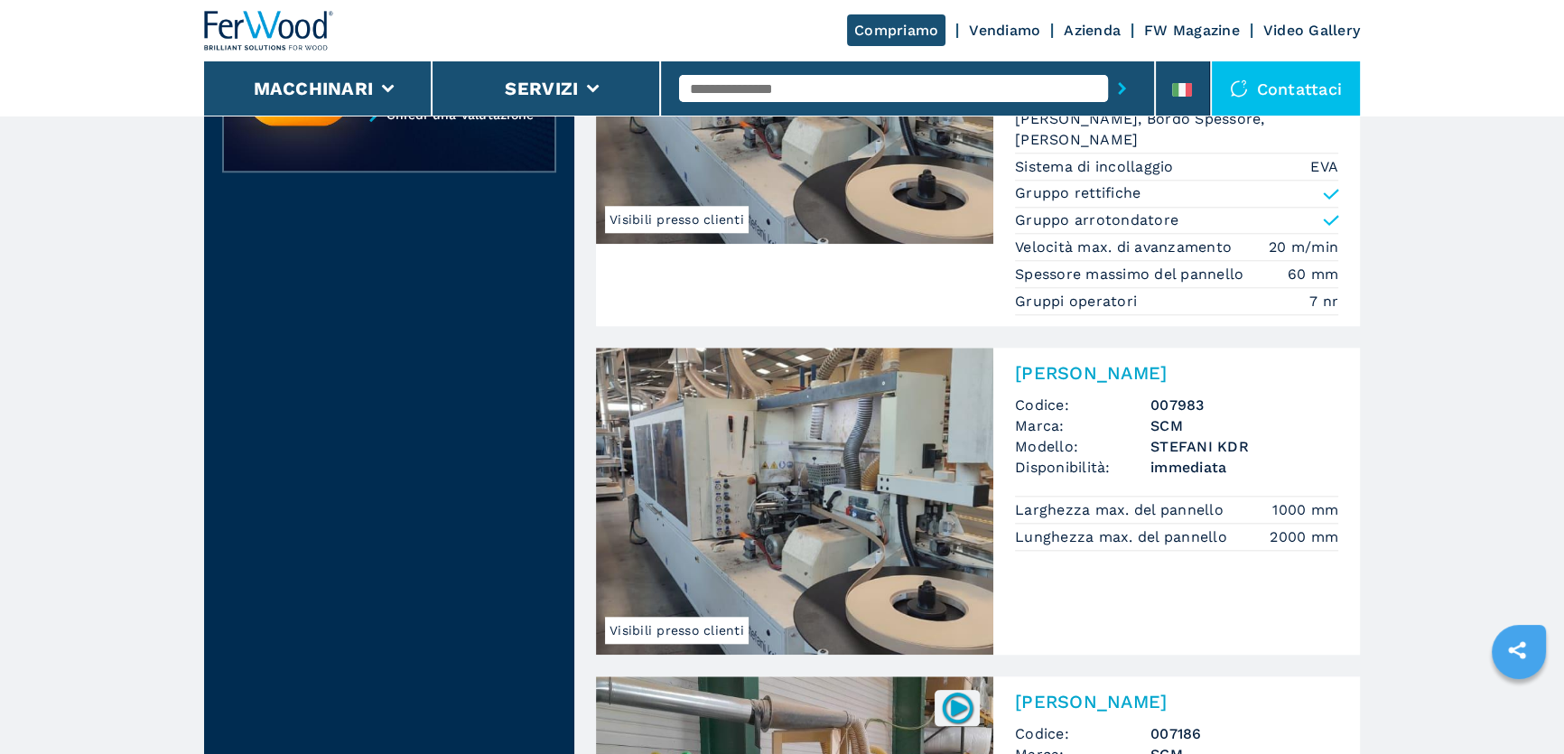
click at [1048, 411] on span "Codice:" at bounding box center [1082, 405] width 135 height 21
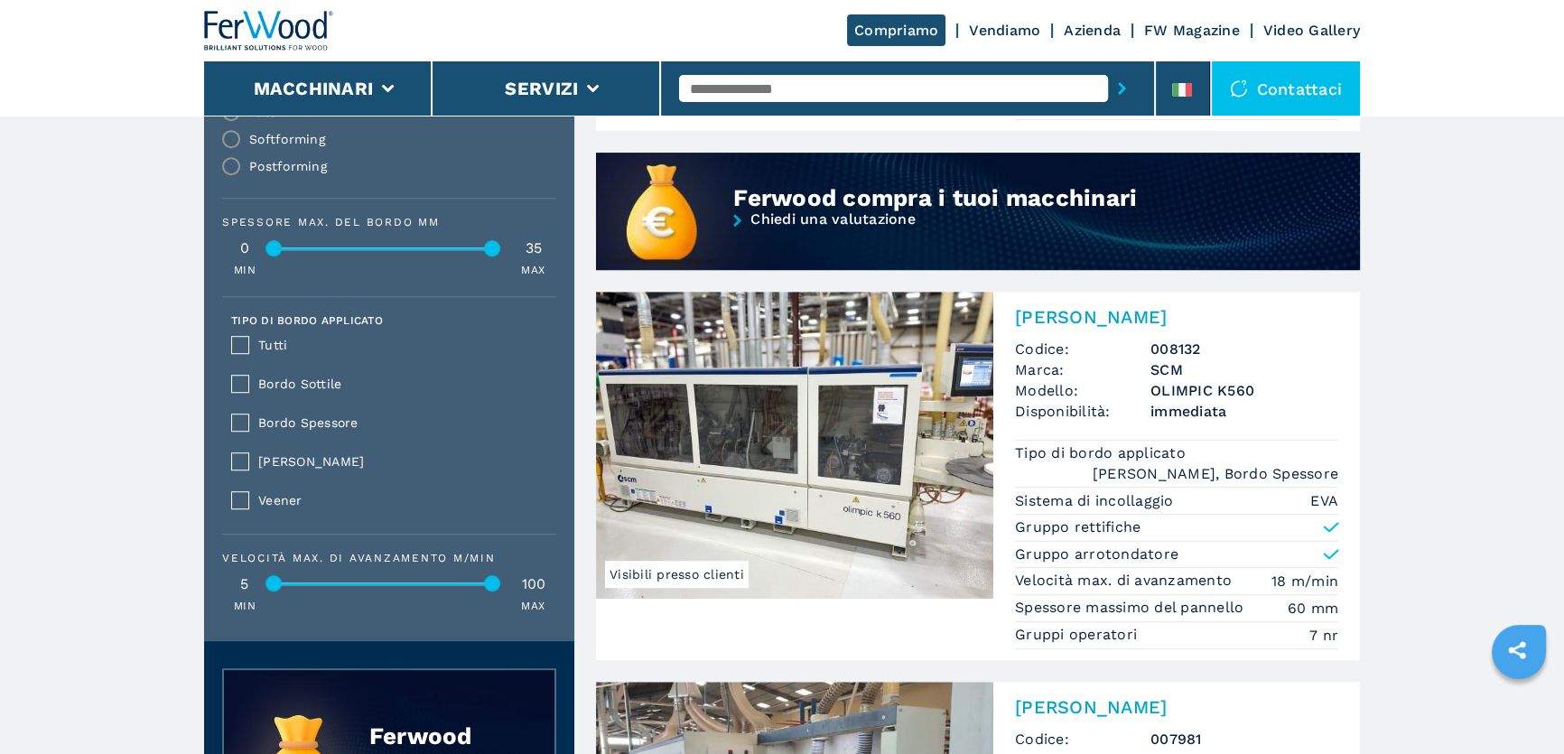
scroll to position [1560, 0]
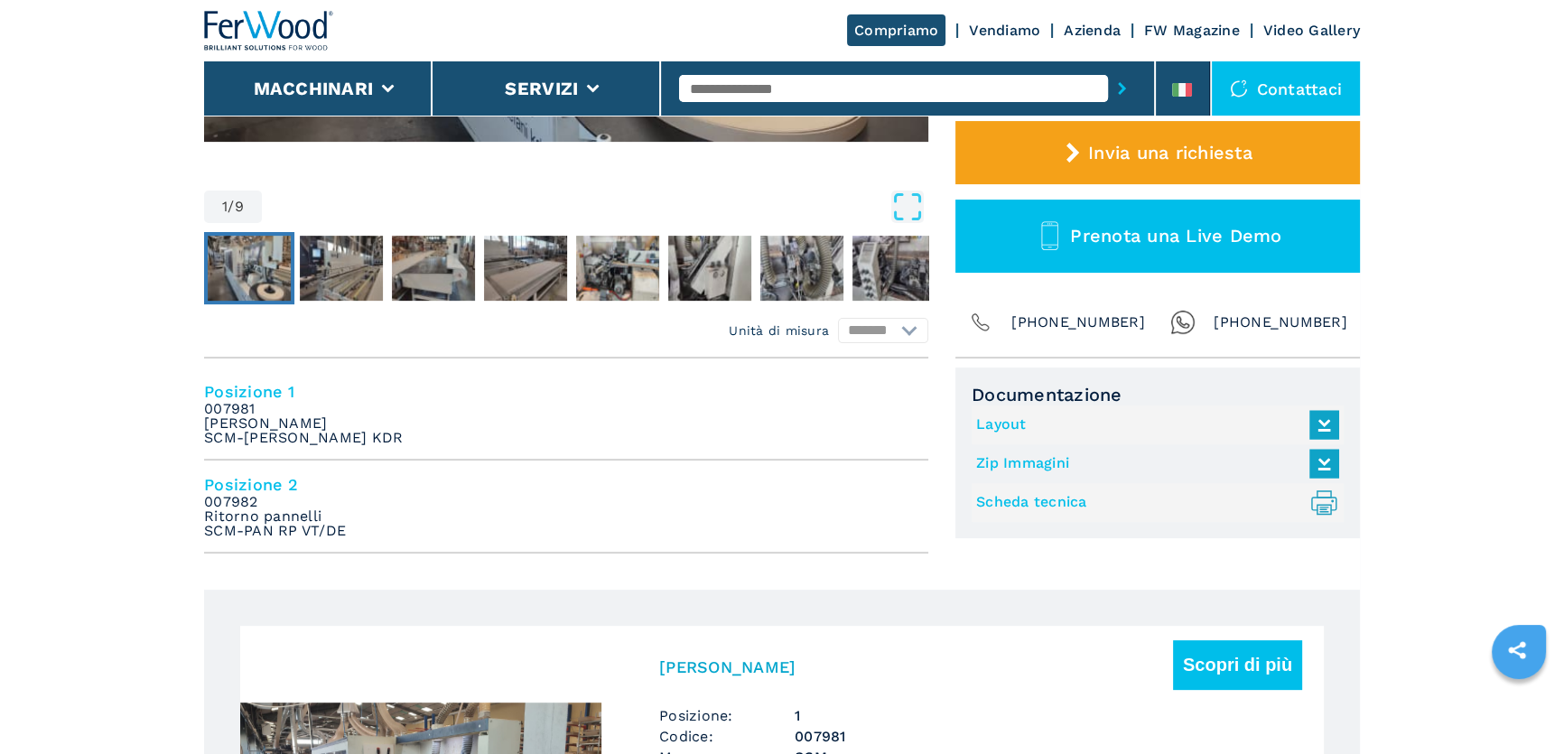
scroll to position [328, 0]
